Goal: Task Accomplishment & Management: Use online tool/utility

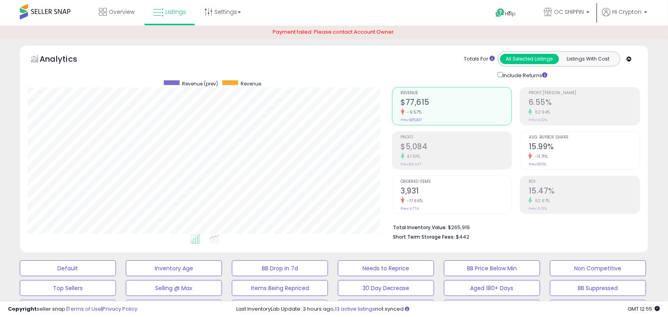
scroll to position [162, 364]
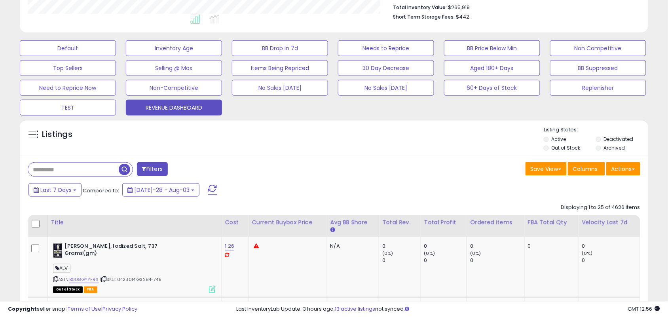
scroll to position [247, 0]
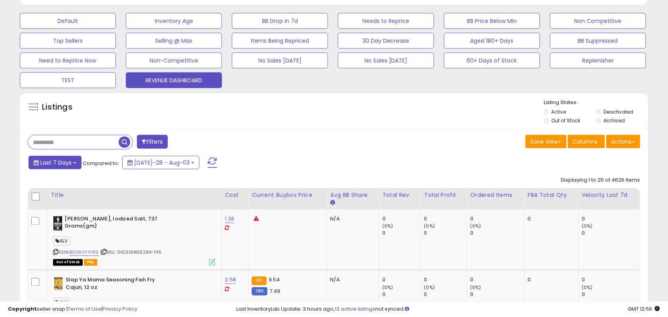
click at [60, 168] on button "Last 7 Days" at bounding box center [54, 162] width 53 height 13
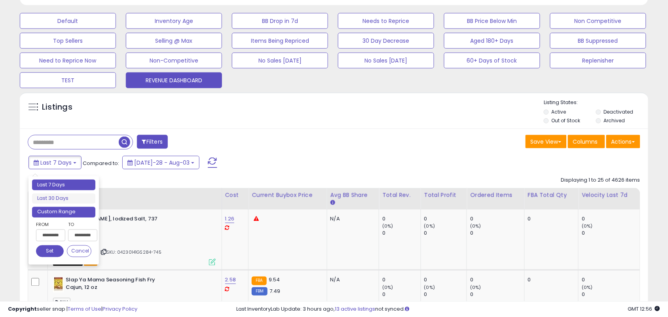
click at [66, 215] on li "Custom Range" at bounding box center [63, 212] width 63 height 11
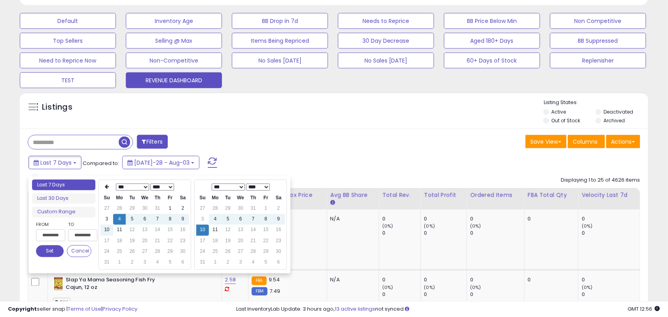
type input "**********"
click at [265, 222] on td "8" at bounding box center [265, 219] width 13 height 11
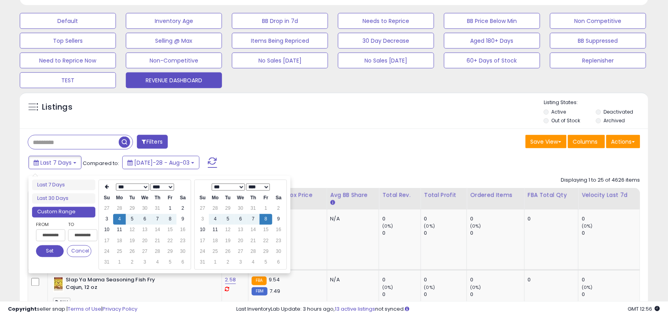
type input "**********"
click at [171, 218] on td "8" at bounding box center [170, 219] width 13 height 11
type input "**********"
click at [45, 250] on button "Set" at bounding box center [50, 251] width 28 height 12
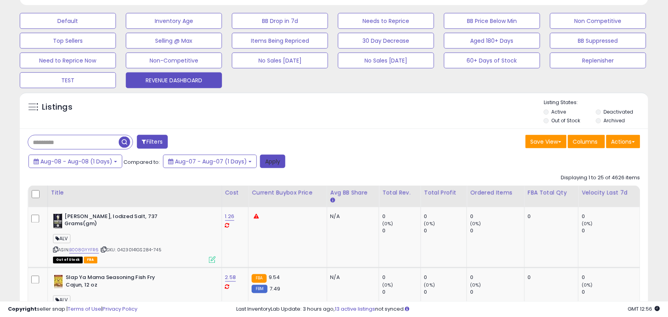
click at [282, 164] on button "Apply" at bounding box center [272, 161] width 25 height 13
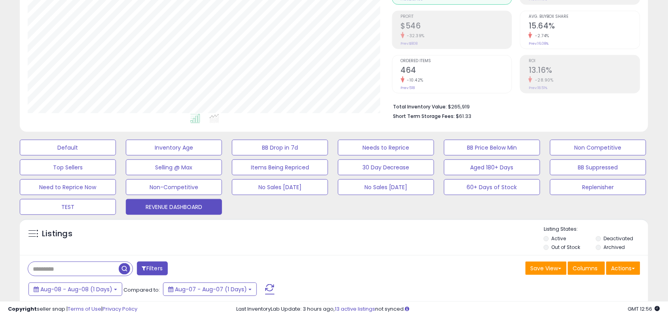
scroll to position [198, 0]
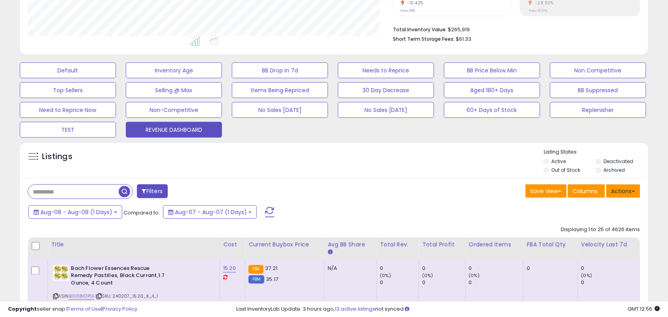
click at [629, 192] on button "Actions" at bounding box center [623, 190] width 34 height 13
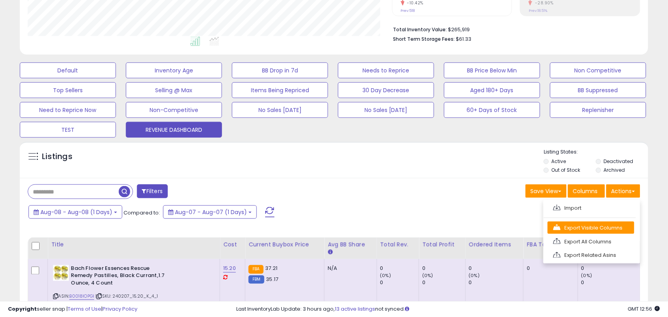
click at [593, 232] on link "Export Visible Columns" at bounding box center [590, 227] width 87 height 12
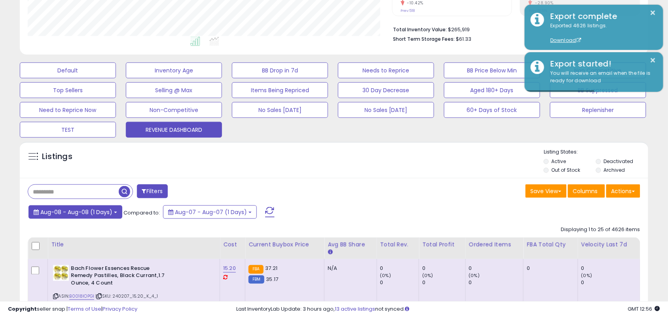
click at [105, 215] on span "Aug-08 - Aug-08 (1 Days)" at bounding box center [76, 212] width 72 height 8
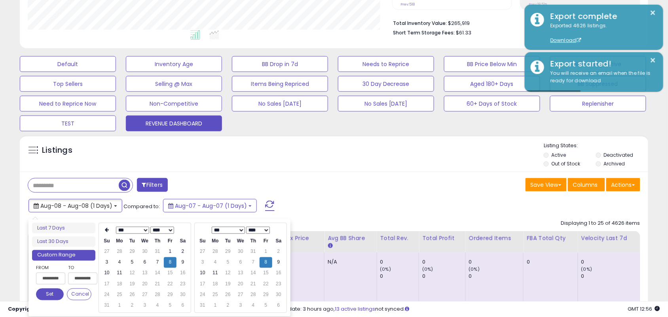
scroll to position [247, 0]
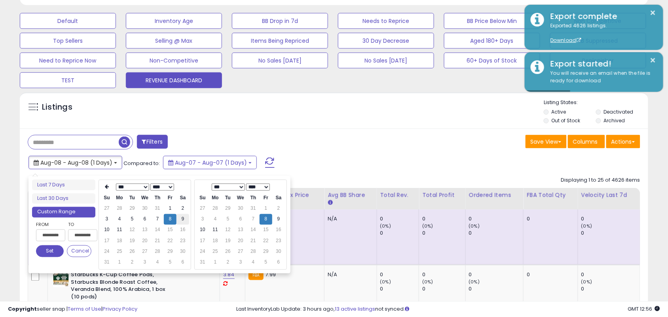
type input "**********"
click at [183, 220] on td "9" at bounding box center [182, 219] width 13 height 11
type input "**********"
click at [51, 253] on button "Set" at bounding box center [50, 251] width 28 height 12
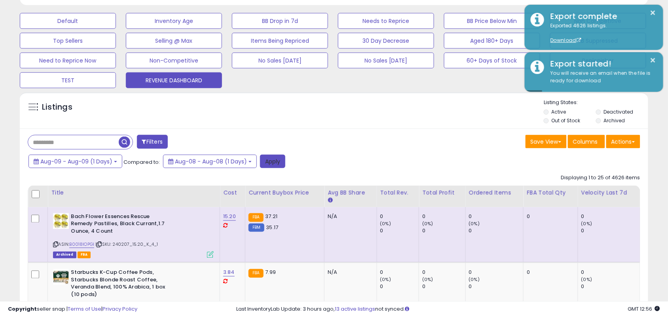
click at [273, 162] on button "Apply" at bounding box center [272, 161] width 25 height 13
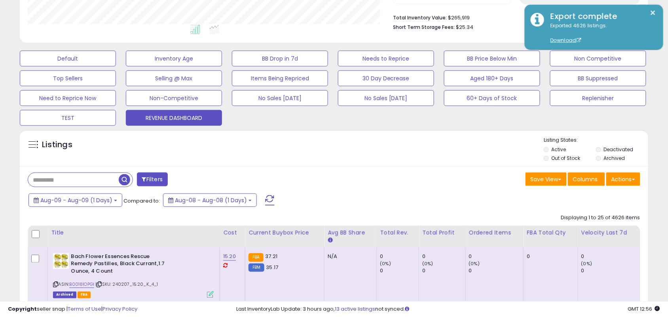
scroll to position [162, 364]
click at [619, 177] on button "Actions" at bounding box center [623, 178] width 34 height 13
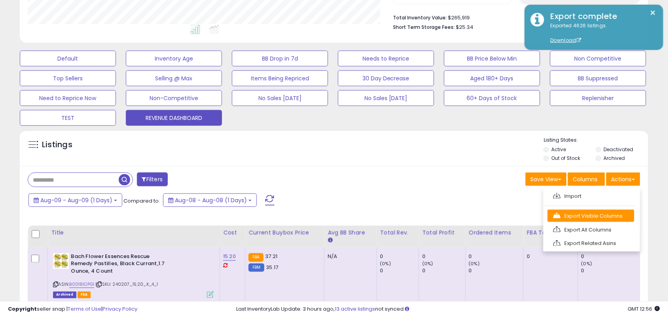
click at [594, 219] on link "Export Visible Columns" at bounding box center [590, 216] width 87 height 12
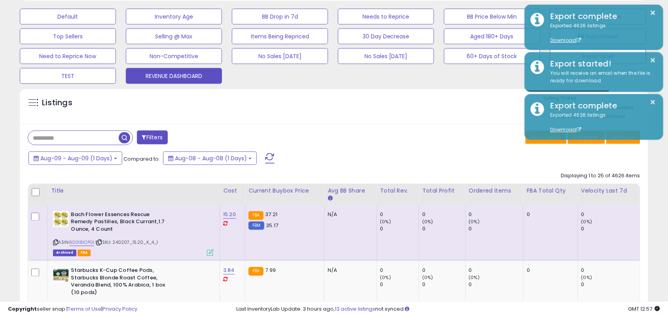
scroll to position [308, 0]
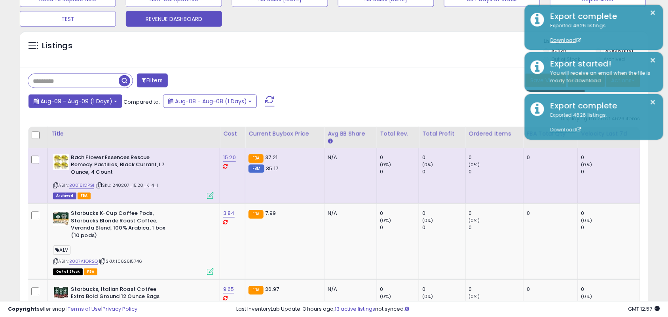
click at [99, 105] on span "Aug-09 - Aug-09 (1 Days)" at bounding box center [76, 101] width 72 height 8
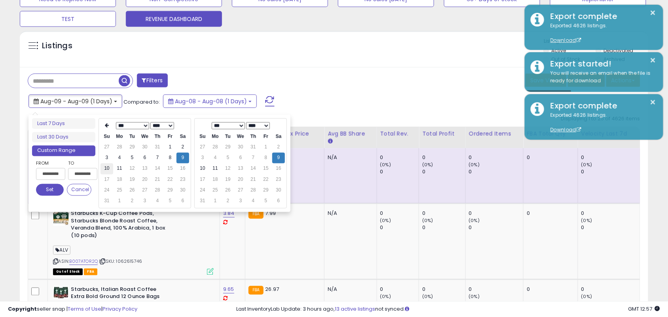
type input "**********"
click at [110, 167] on td "10" at bounding box center [106, 168] width 13 height 11
type input "**********"
click at [56, 191] on button "Set" at bounding box center [50, 190] width 28 height 12
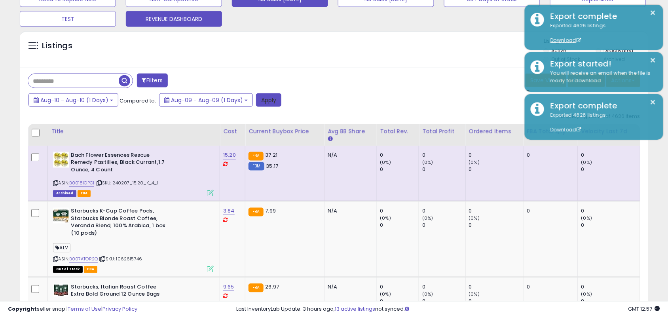
click at [274, 103] on button "Apply" at bounding box center [268, 99] width 25 height 13
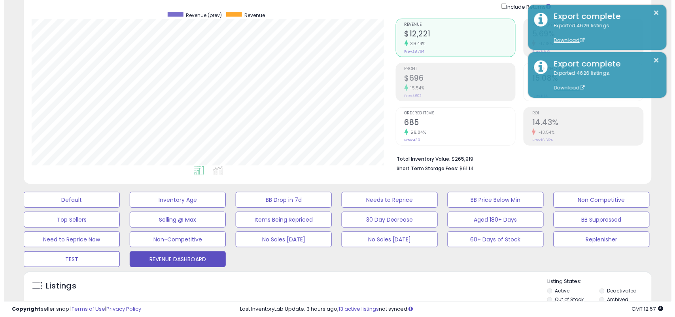
scroll to position [160, 0]
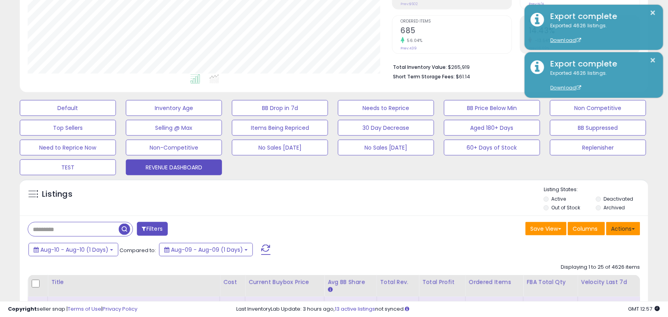
click at [634, 229] on span at bounding box center [633, 229] width 3 height 2
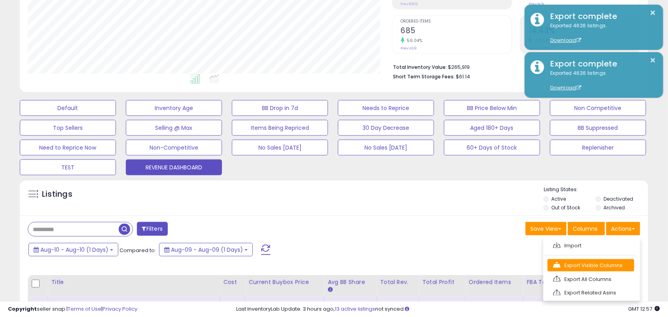
click at [599, 265] on link "Export Visible Columns" at bounding box center [590, 265] width 87 height 12
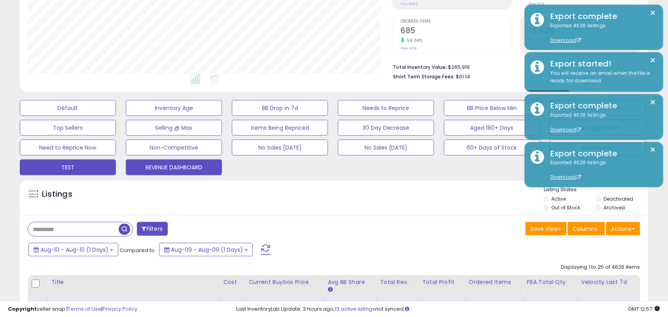
click at [74, 116] on button "TEST" at bounding box center [68, 108] width 96 height 16
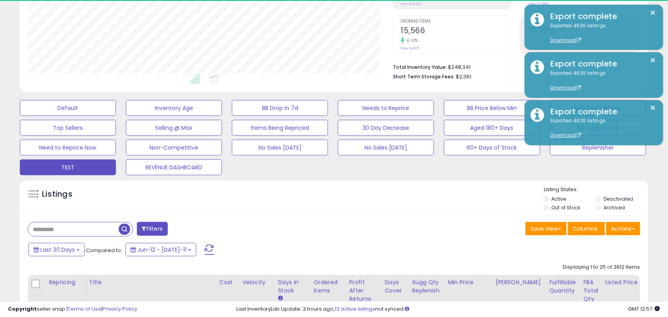
scroll to position [162, 364]
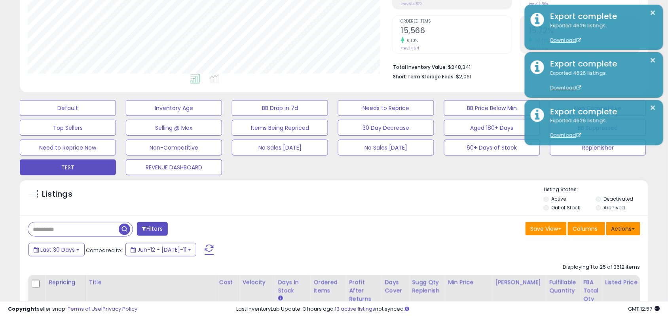
click at [621, 231] on button "Actions" at bounding box center [623, 228] width 34 height 13
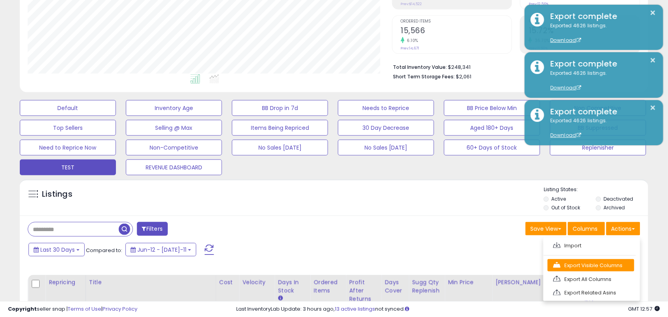
click at [605, 270] on link "Export Visible Columns" at bounding box center [590, 265] width 87 height 12
